Goal: Find contact information: Find contact information

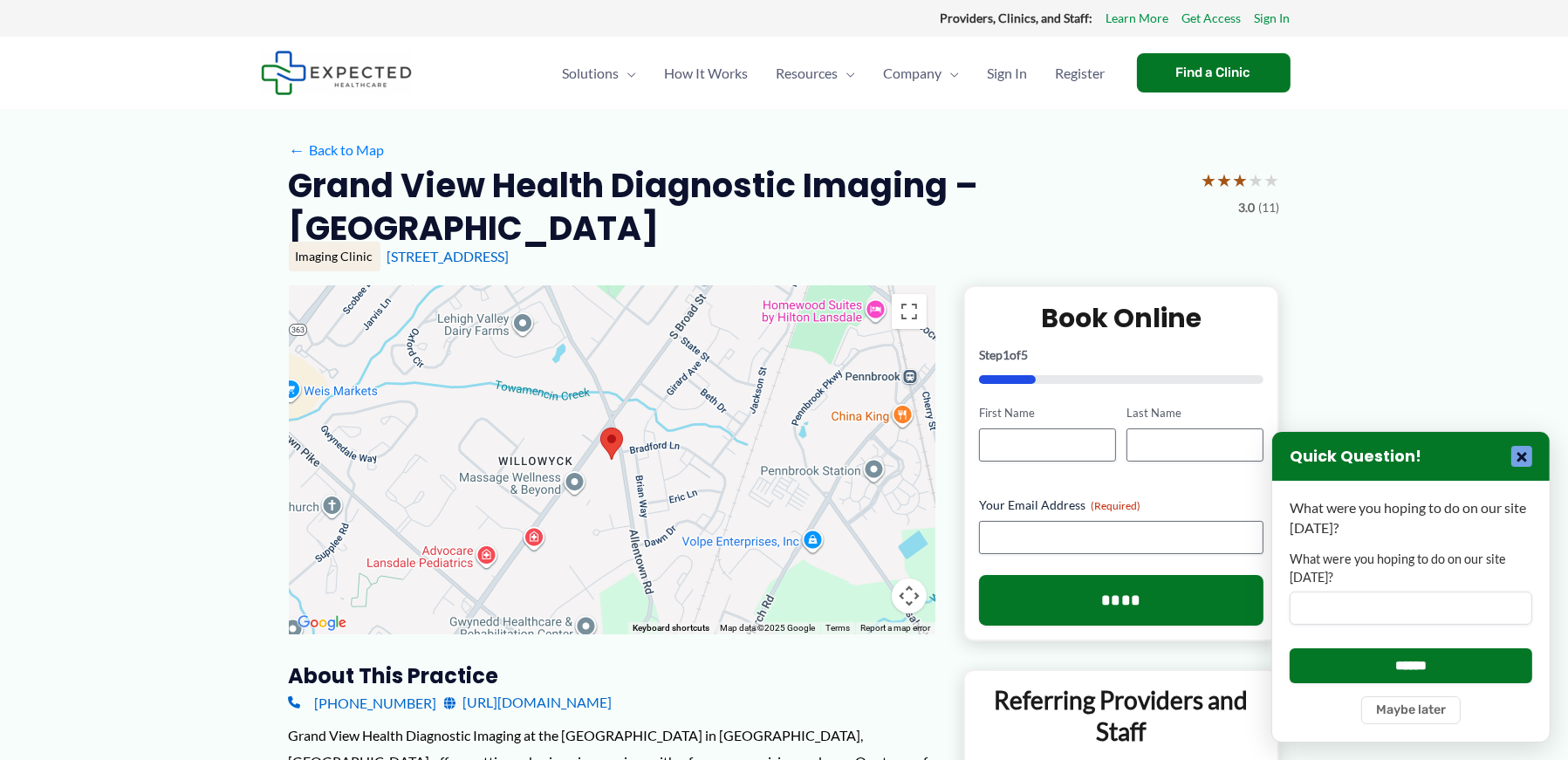
click at [1527, 455] on button "×" at bounding box center [1521, 456] width 20 height 20
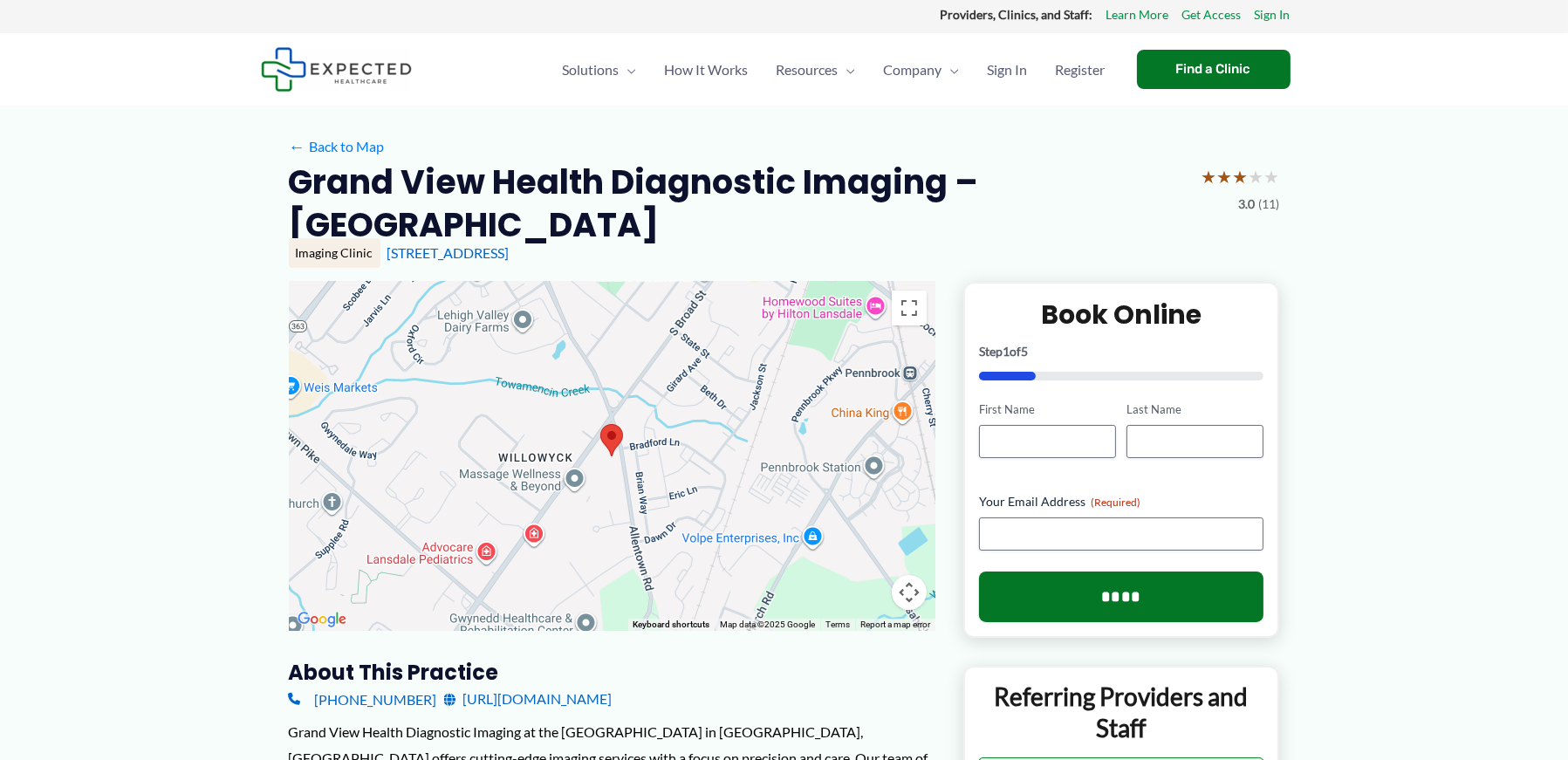
scroll to position [2, 0]
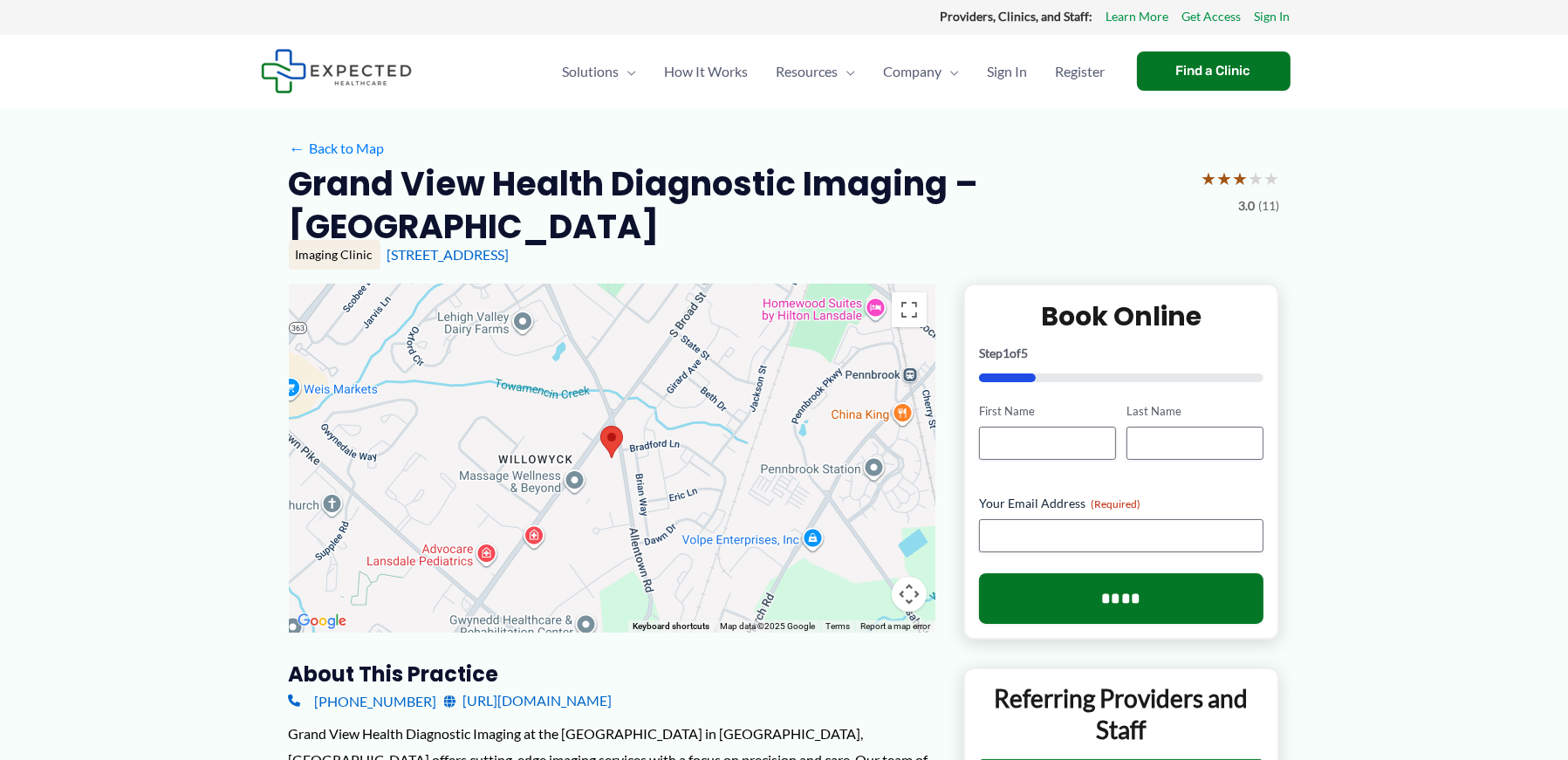
click at [589, 701] on link "[URL][DOMAIN_NAME]" at bounding box center [528, 701] width 169 height 26
click at [600, 426] on area at bounding box center [600, 426] width 0 height 0
click at [656, 441] on div at bounding box center [612, 458] width 647 height 349
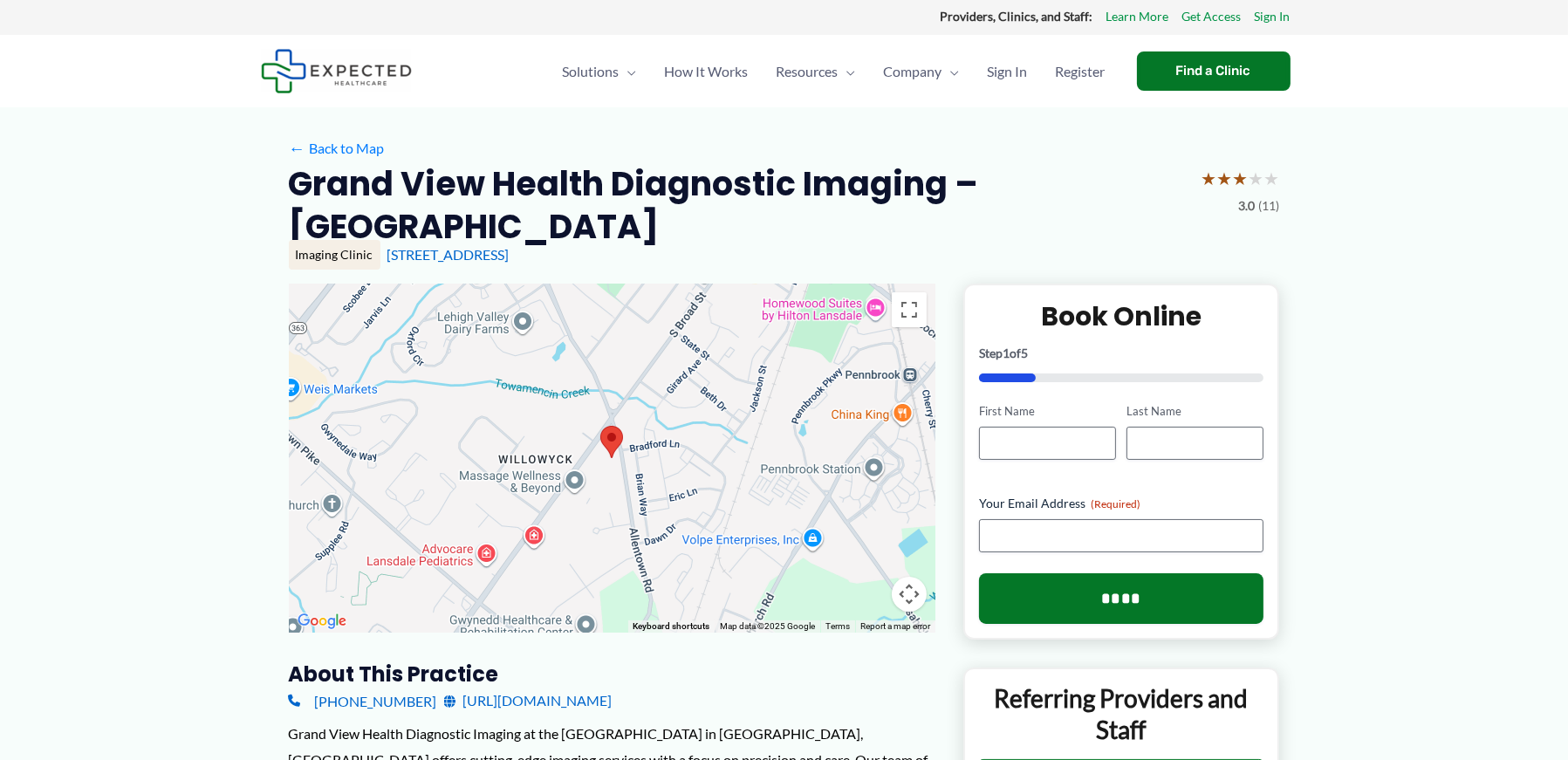
click at [907, 590] on button "Map camera controls" at bounding box center [909, 594] width 35 height 35
click at [459, 256] on link "[STREET_ADDRESS]" at bounding box center [448, 254] width 122 height 17
